Goal: Task Accomplishment & Management: Use online tool/utility

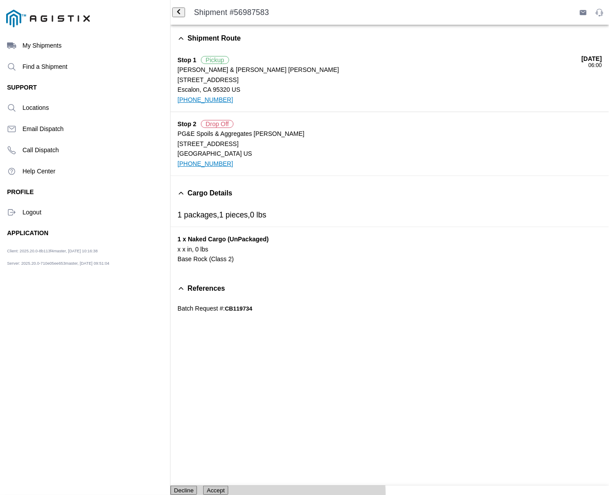
click at [225, 487] on span "Accept" at bounding box center [216, 490] width 18 height 7
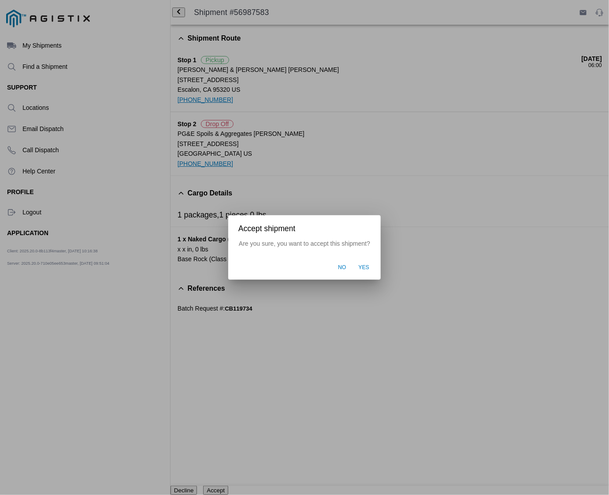
click at [367, 269] on span "Yes" at bounding box center [364, 268] width 11 height 8
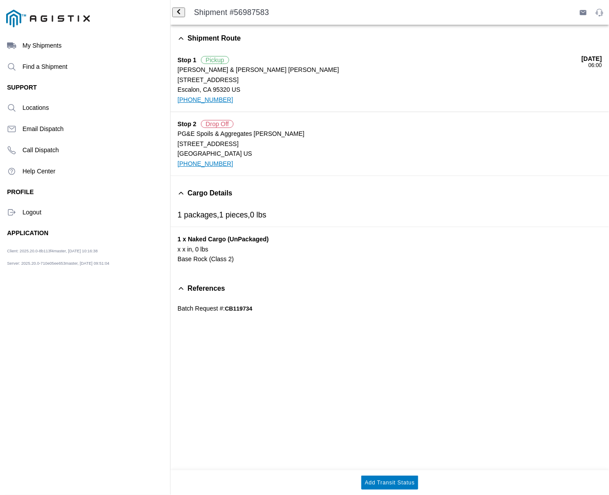
click at [30, 214] on ion-label "Logout" at bounding box center [92, 211] width 141 height 7
